Goal: Task Accomplishment & Management: Manage account settings

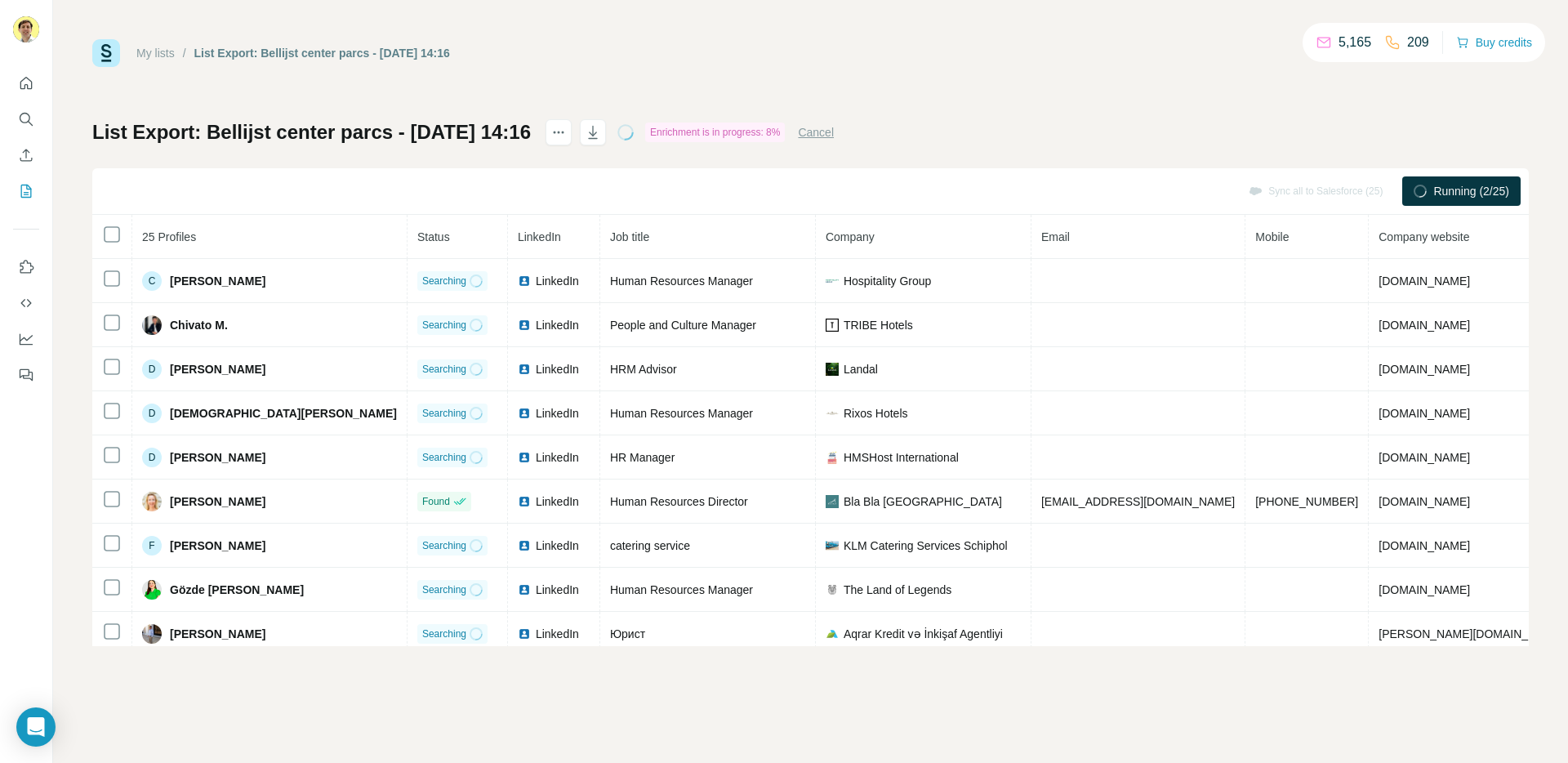
click at [833, 136] on button "Cancel" at bounding box center [815, 132] width 36 height 16
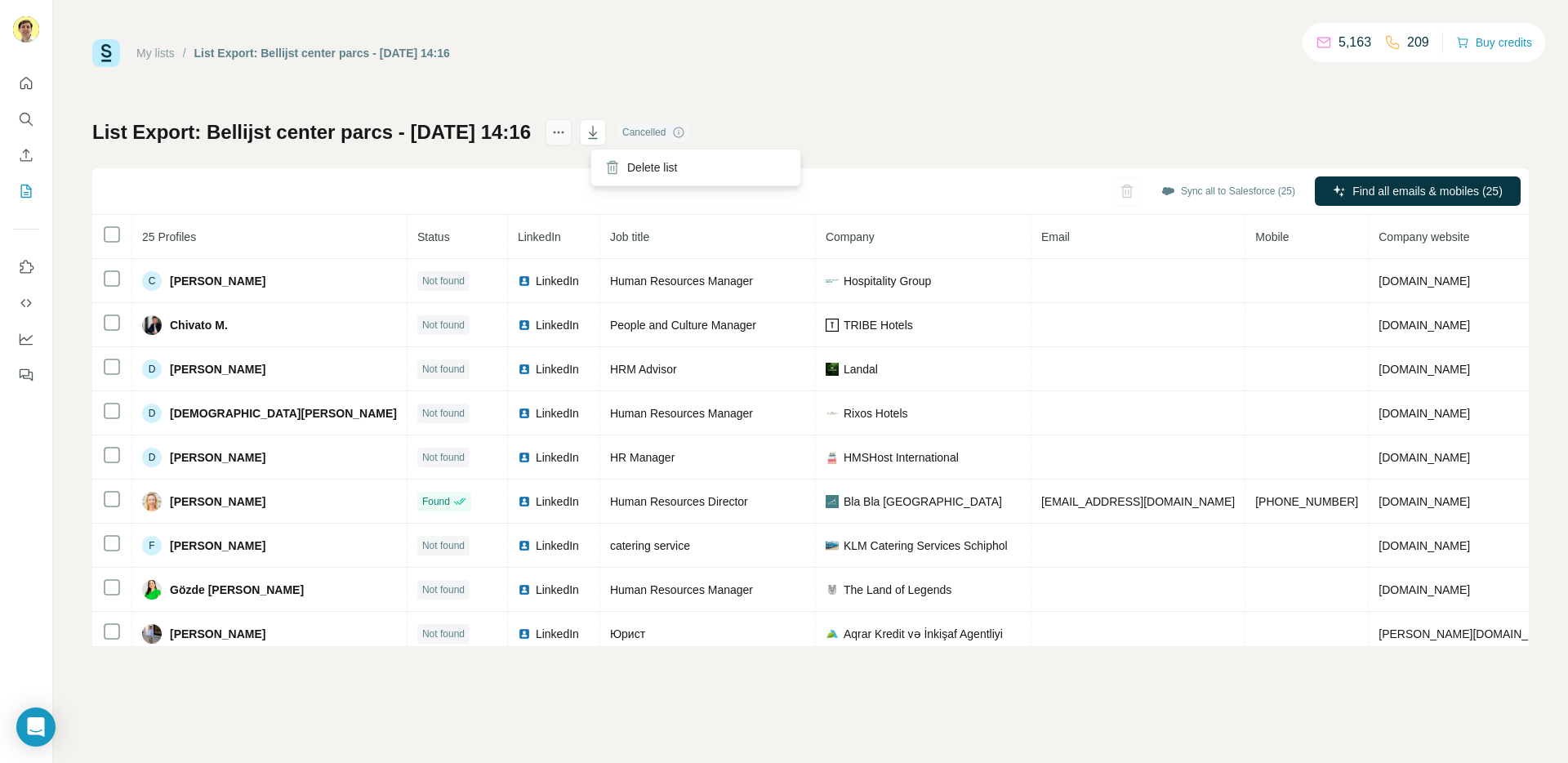
click at [572, 137] on button "actions" at bounding box center [559, 132] width 26 height 26
click at [668, 162] on div "Delete list" at bounding box center [696, 167] width 203 height 29
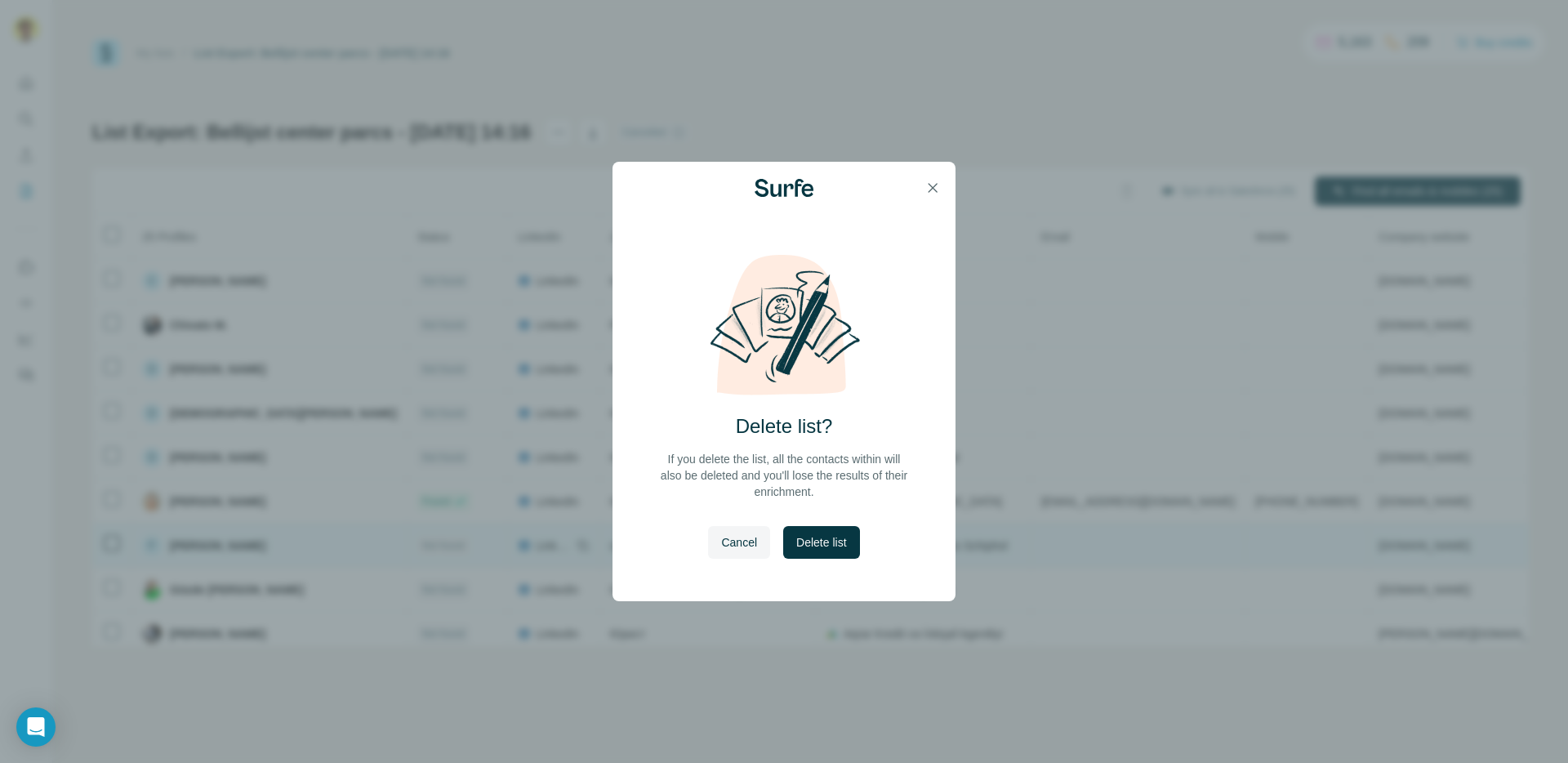
click at [821, 547] on span "Delete list" at bounding box center [821, 542] width 50 height 16
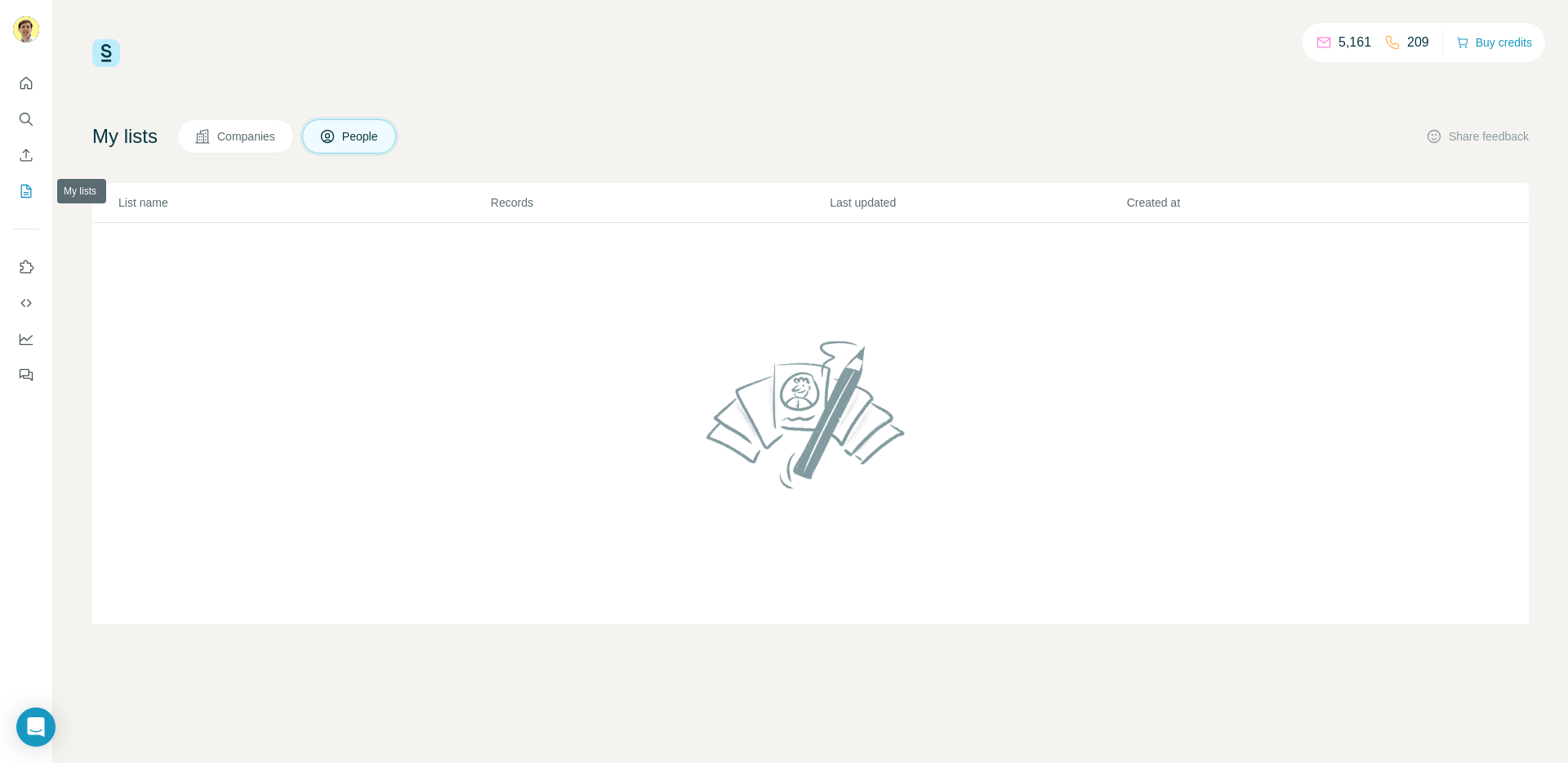
click at [25, 186] on icon "My lists" at bounding box center [26, 191] width 16 height 16
click at [27, 190] on icon "My lists" at bounding box center [26, 191] width 16 height 16
click at [25, 159] on icon "Enrich CSV" at bounding box center [26, 155] width 16 height 16
click at [27, 260] on icon "Use Surfe on LinkedIn" at bounding box center [26, 267] width 16 height 16
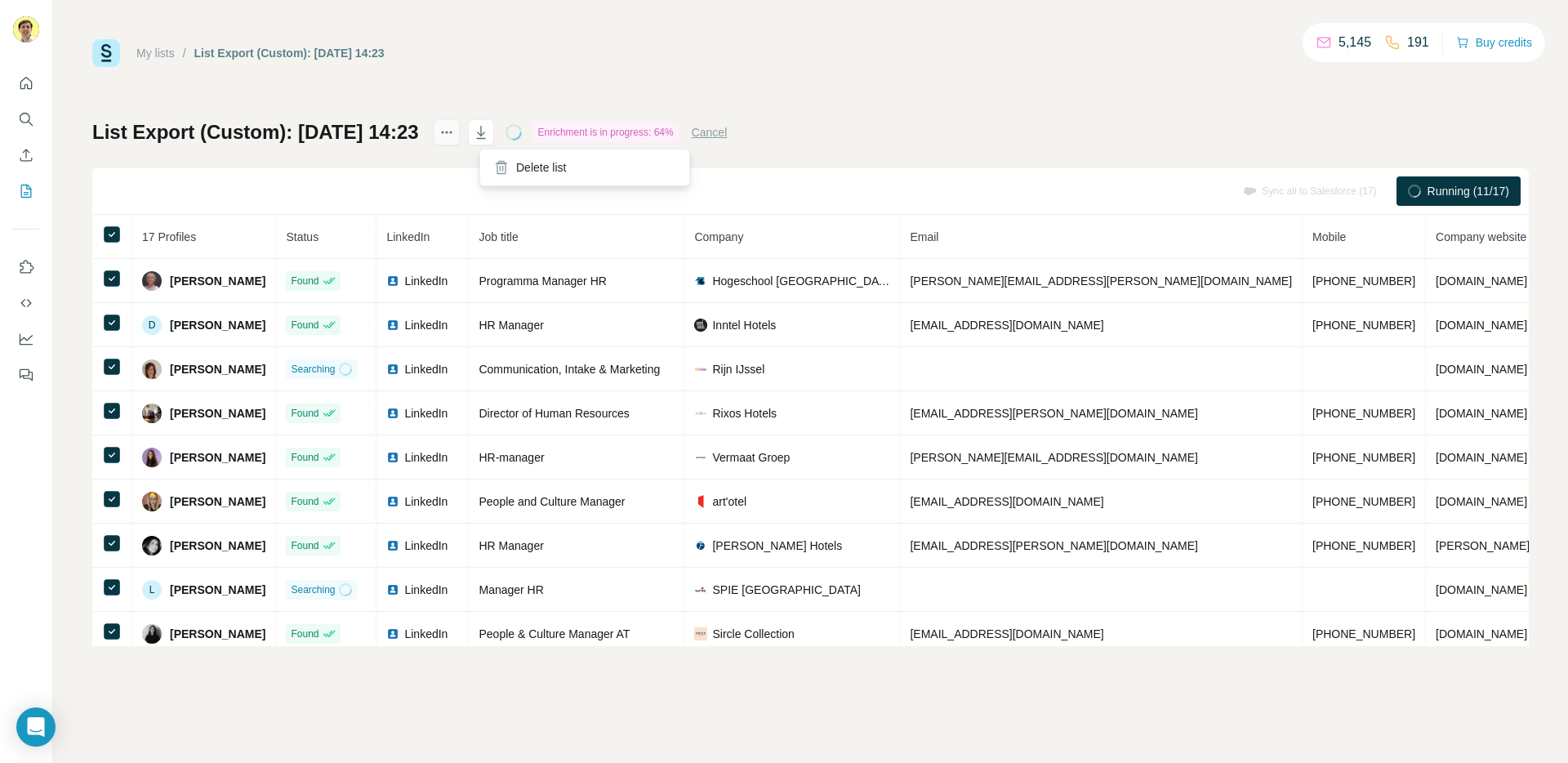
click at [455, 137] on icon "actions" at bounding box center [447, 132] width 16 height 16
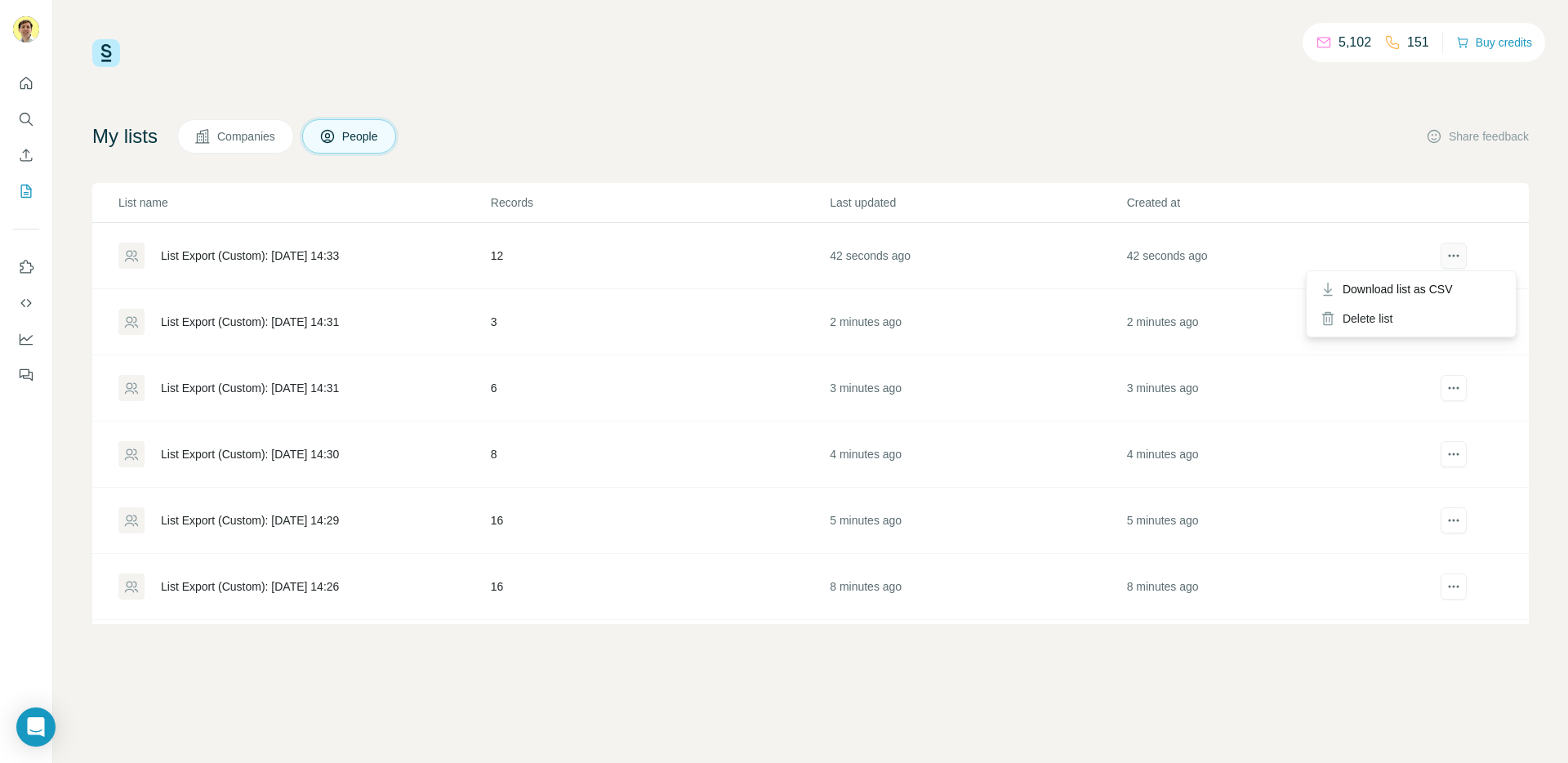
click at [1459, 257] on icon "actions" at bounding box center [1453, 256] width 16 height 16
click at [1438, 285] on span "Download list as CSV" at bounding box center [1397, 289] width 110 height 16
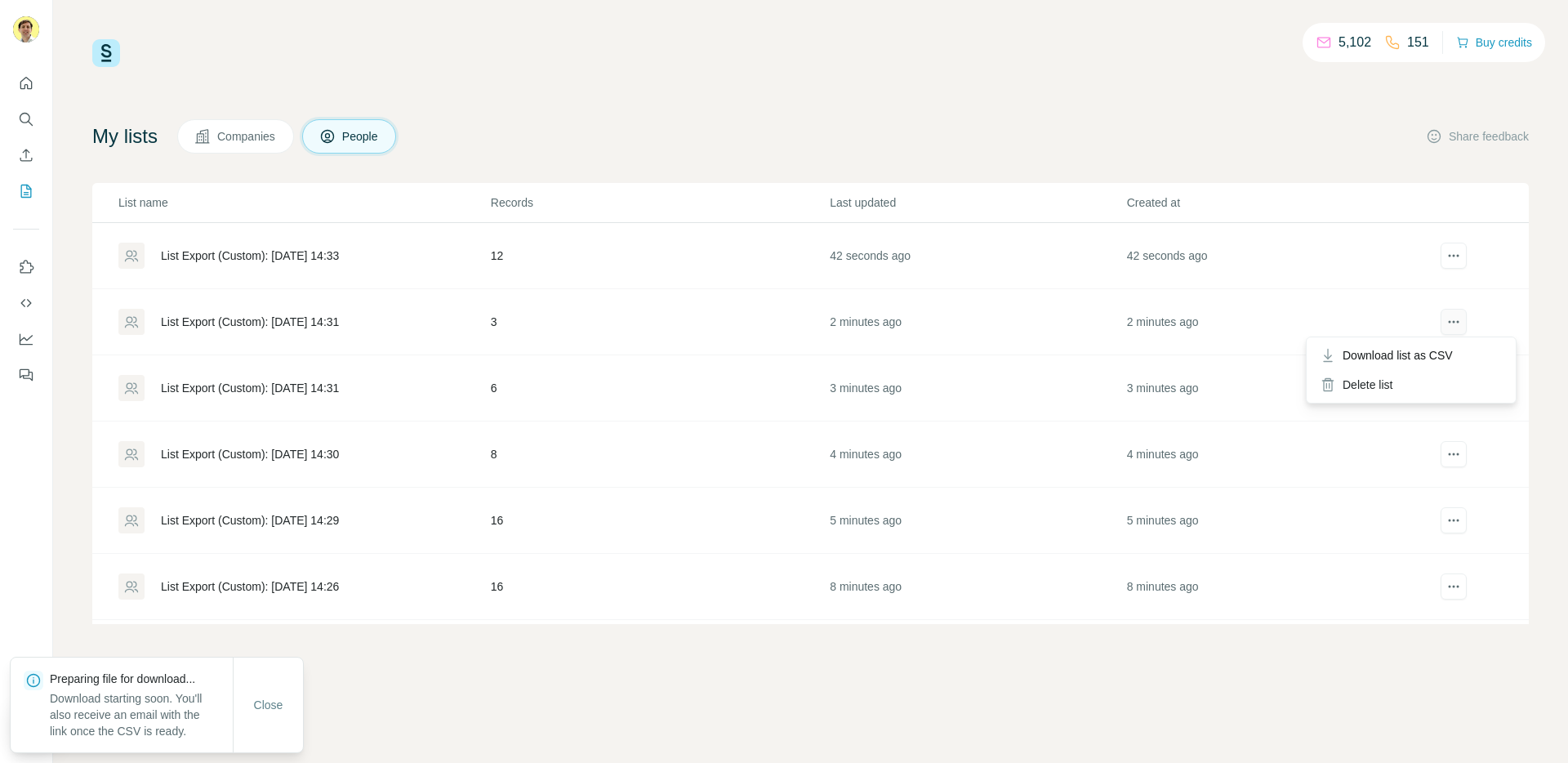
click at [1456, 322] on icon "actions" at bounding box center [1457, 322] width 2 height 2
click at [1439, 360] on span "Download list as CSV" at bounding box center [1397, 355] width 110 height 16
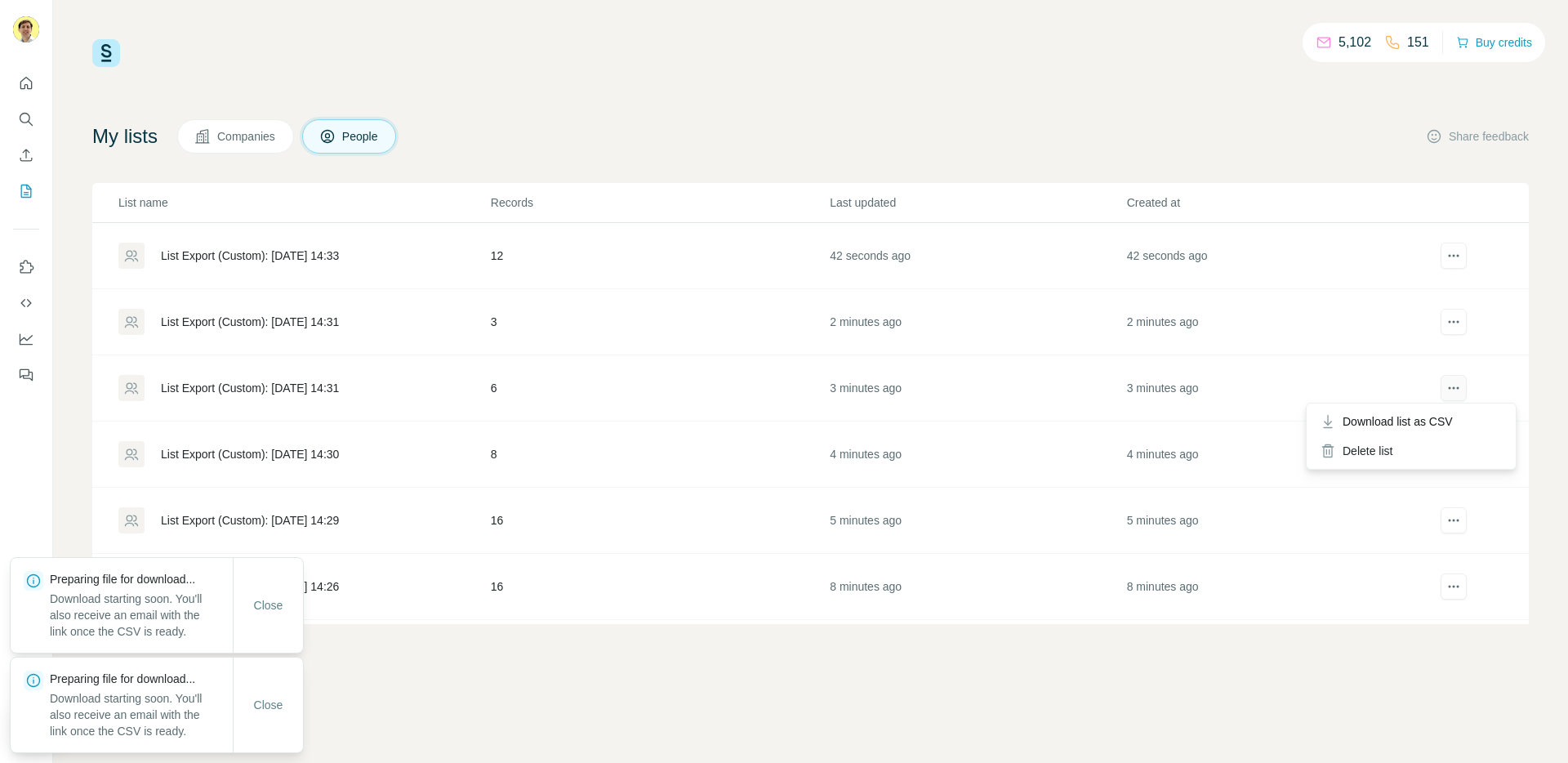
click at [1459, 391] on icon "actions" at bounding box center [1453, 388] width 16 height 16
click at [1441, 426] on span "Download list as CSV" at bounding box center [1397, 421] width 110 height 16
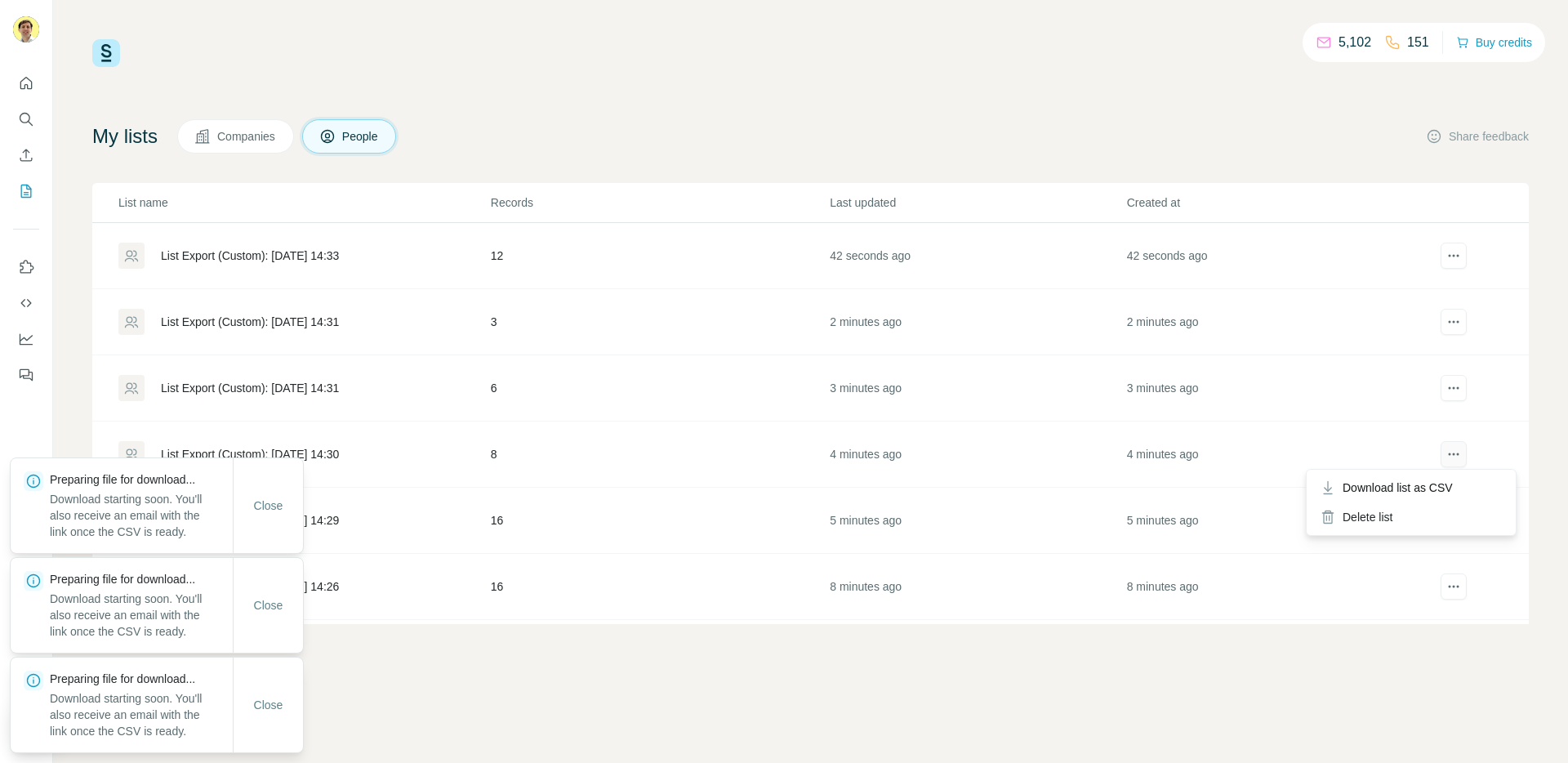
click at [1461, 452] on icon "actions" at bounding box center [1453, 454] width 16 height 16
click at [1449, 490] on span "Download list as CSV" at bounding box center [1397, 488] width 110 height 16
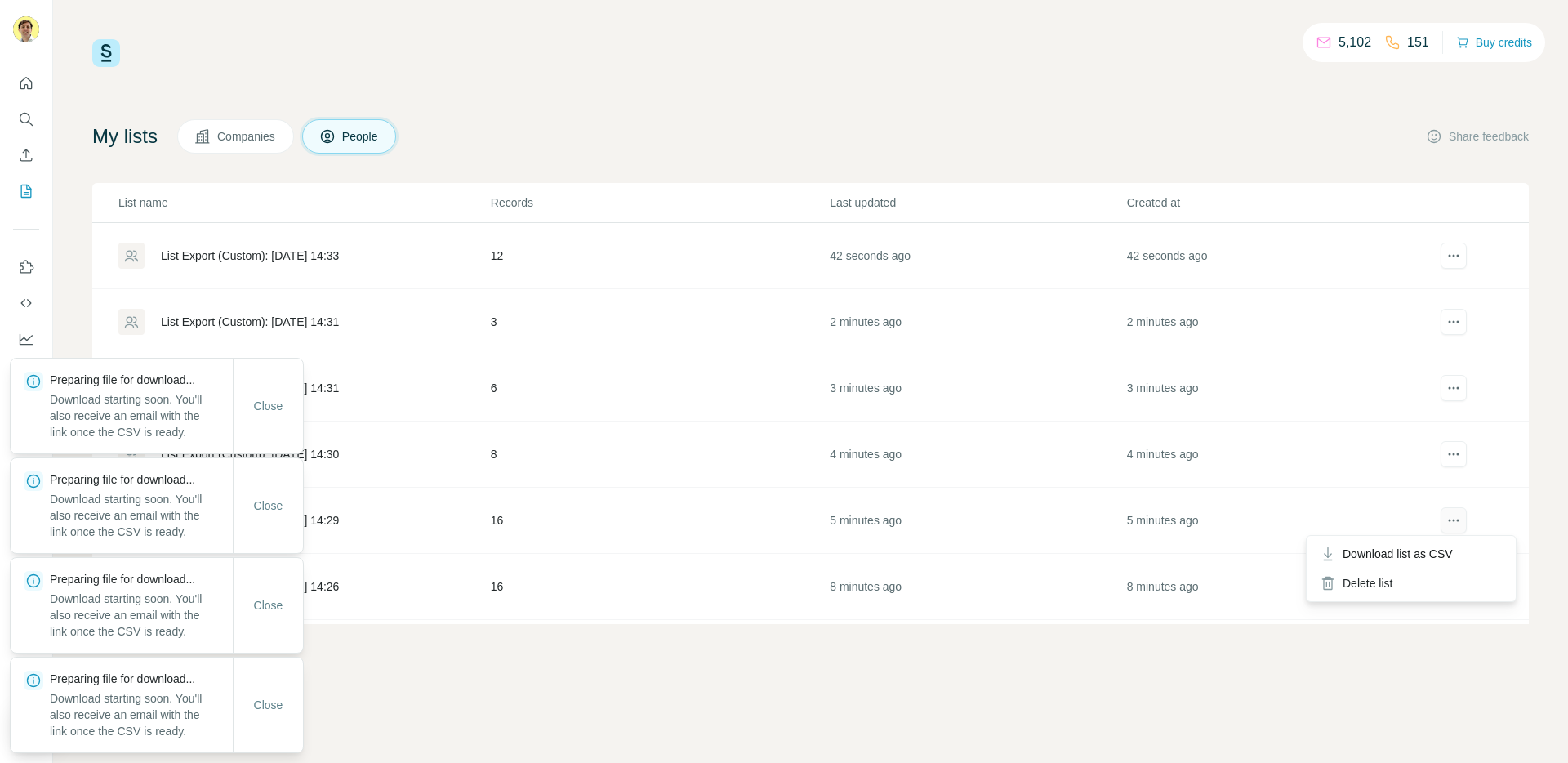
click at [1462, 520] on button "actions" at bounding box center [1453, 520] width 26 height 26
click at [1452, 563] on div "Download list as CSV" at bounding box center [1411, 553] width 203 height 29
click at [1458, 586] on icon "actions" at bounding box center [1453, 587] width 16 height 16
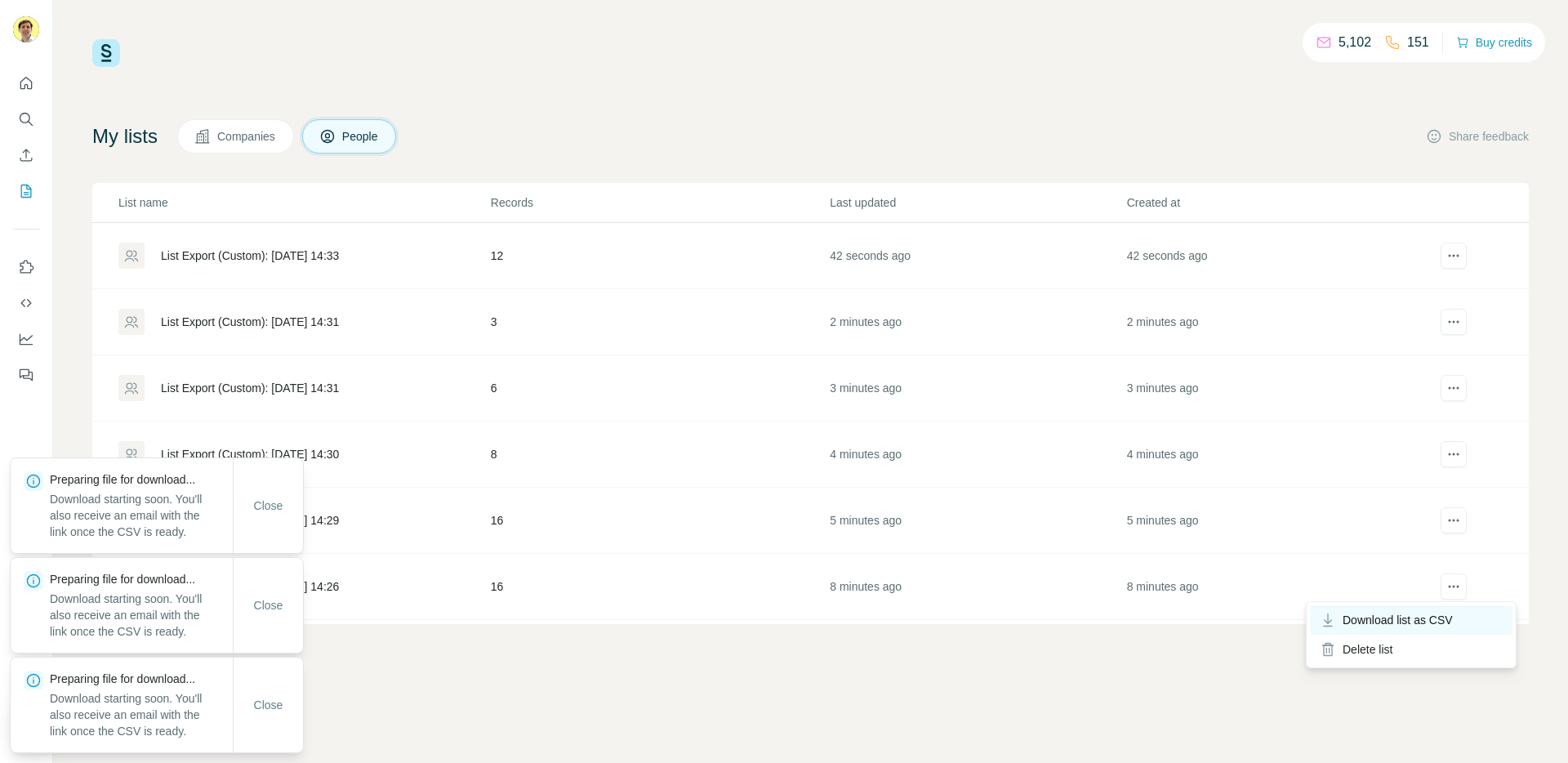
click at [1451, 615] on span "Download list as CSV" at bounding box center [1397, 620] width 110 height 16
